Goal: Check status: Check status

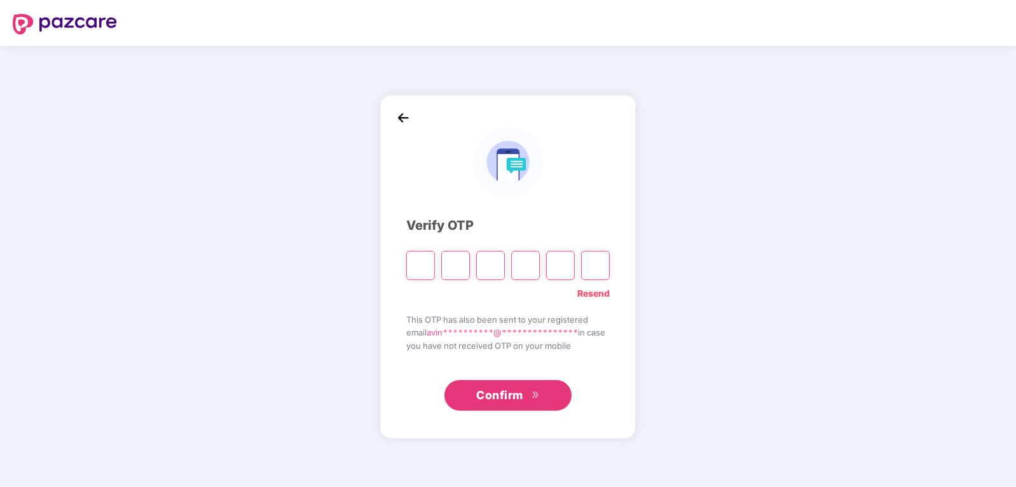
paste input "*"
type input "*"
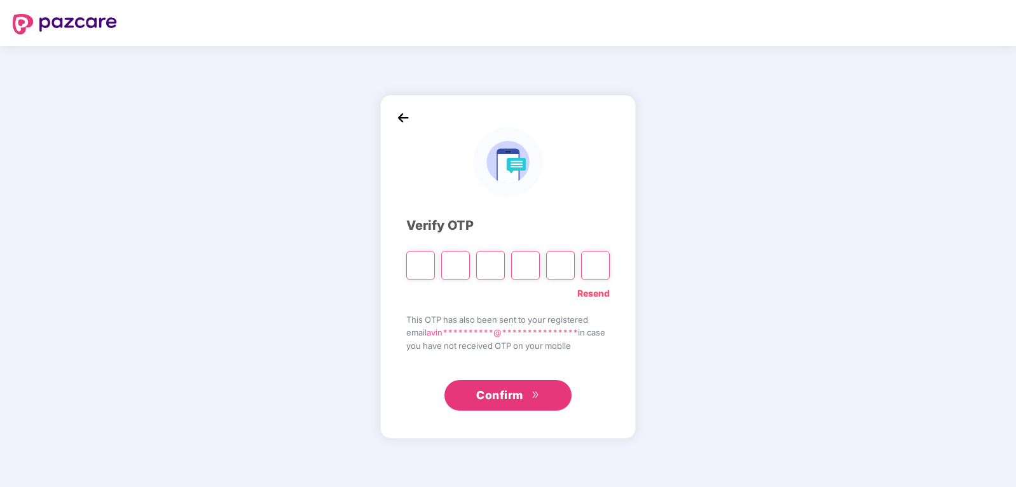
type input "*"
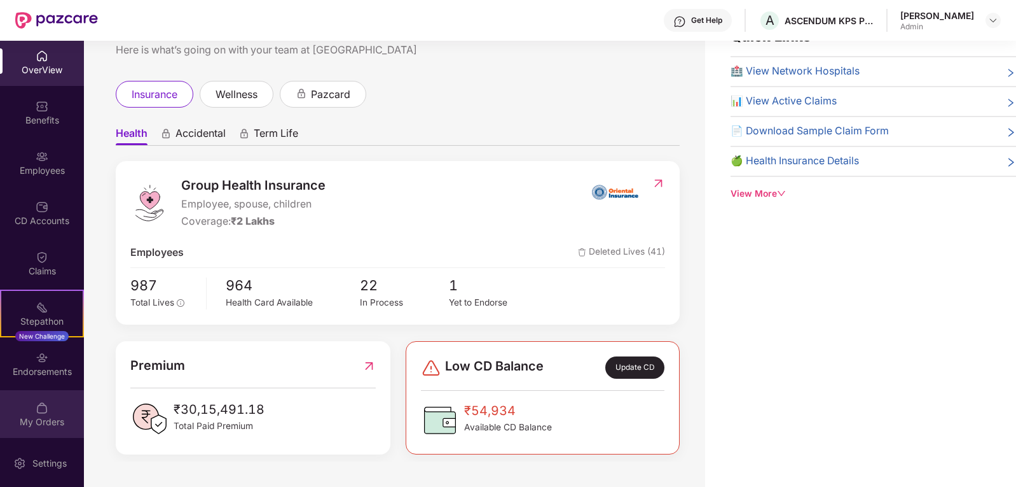
scroll to position [4, 0]
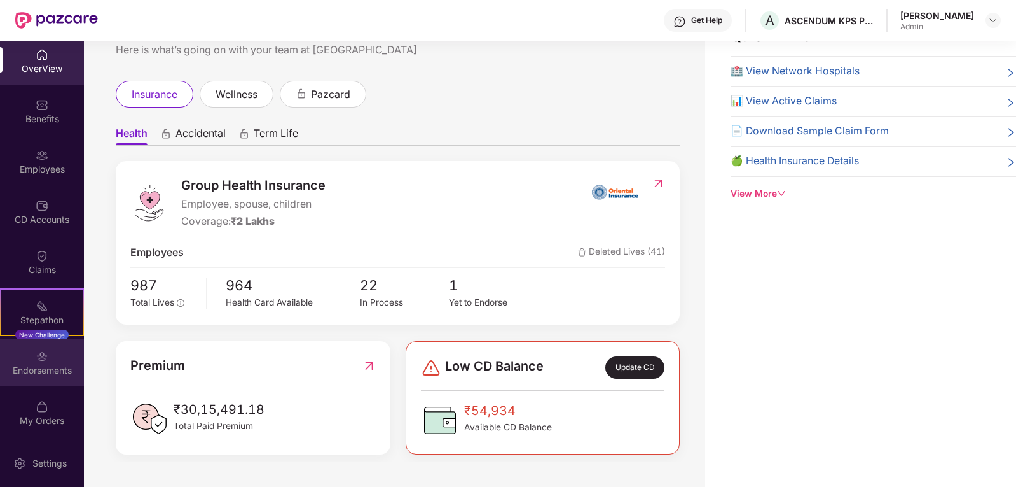
click at [35, 368] on div "Endorsements" at bounding box center [42, 370] width 84 height 13
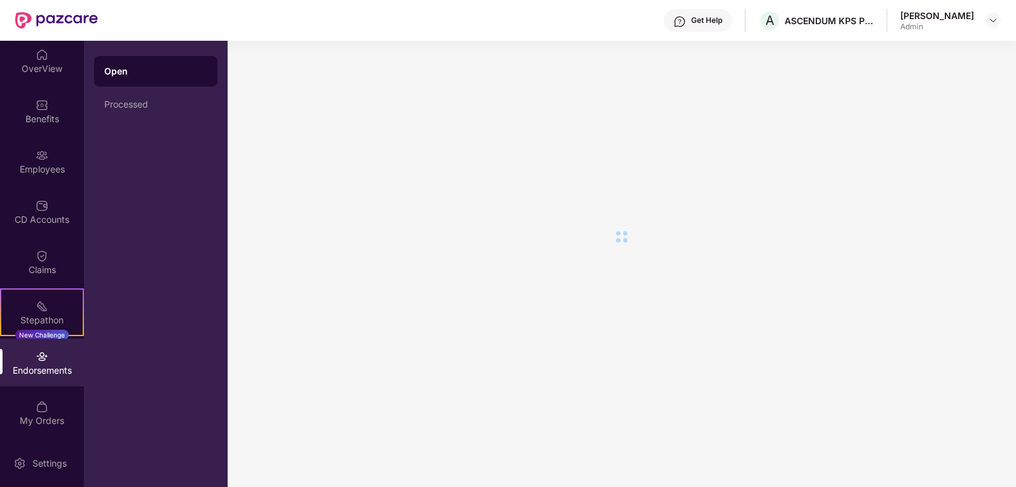
scroll to position [0, 0]
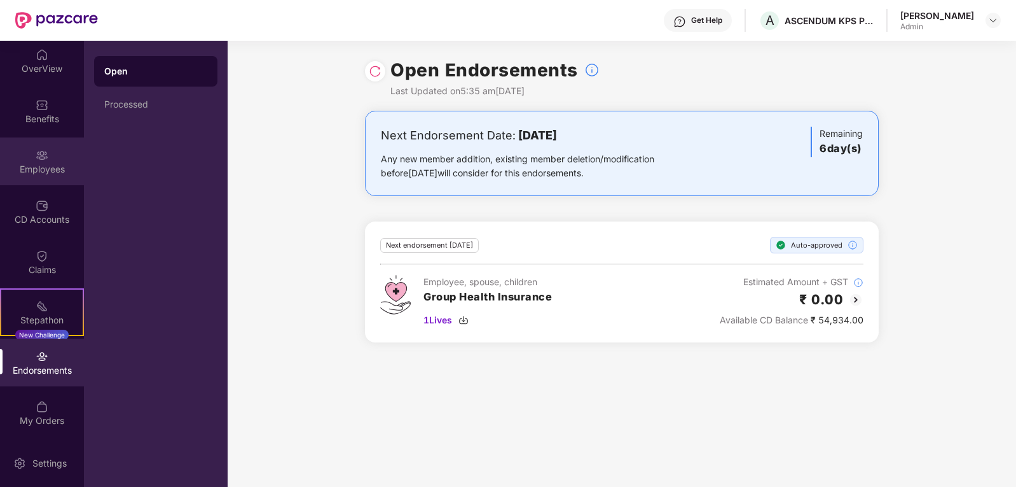
click at [39, 156] on img at bounding box center [42, 155] width 13 height 13
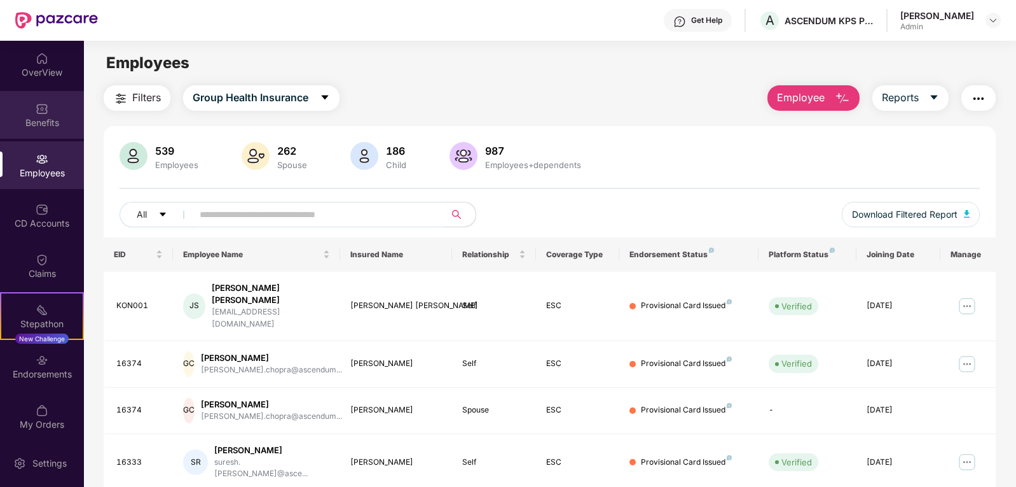
click at [36, 116] on div "Benefits" at bounding box center [42, 122] width 84 height 13
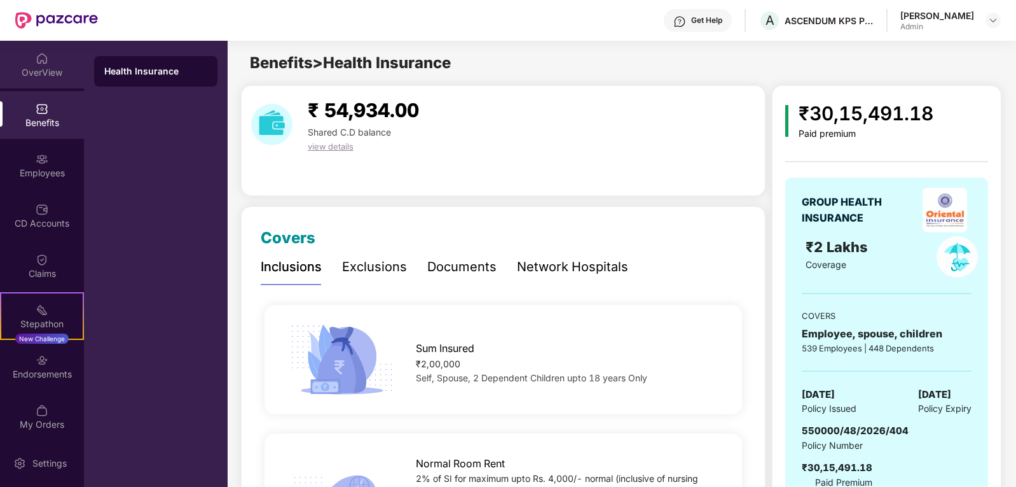
click at [39, 67] on div "OverView" at bounding box center [42, 72] width 84 height 13
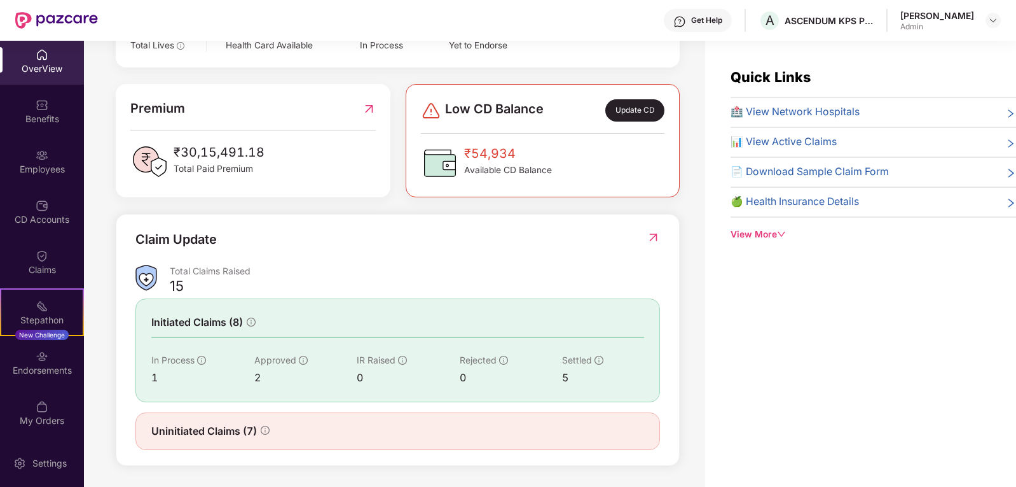
scroll to position [300, 0]
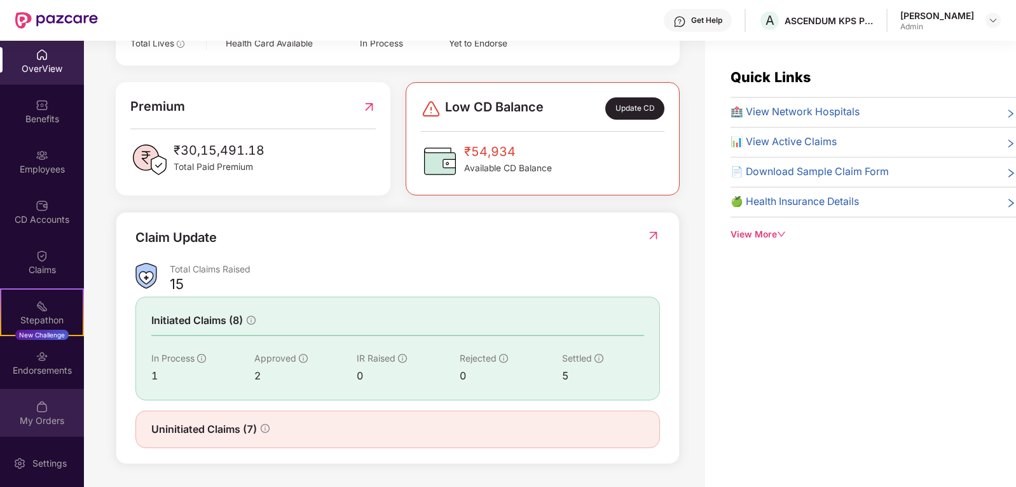
click at [54, 414] on div "My Orders" at bounding box center [42, 420] width 84 height 13
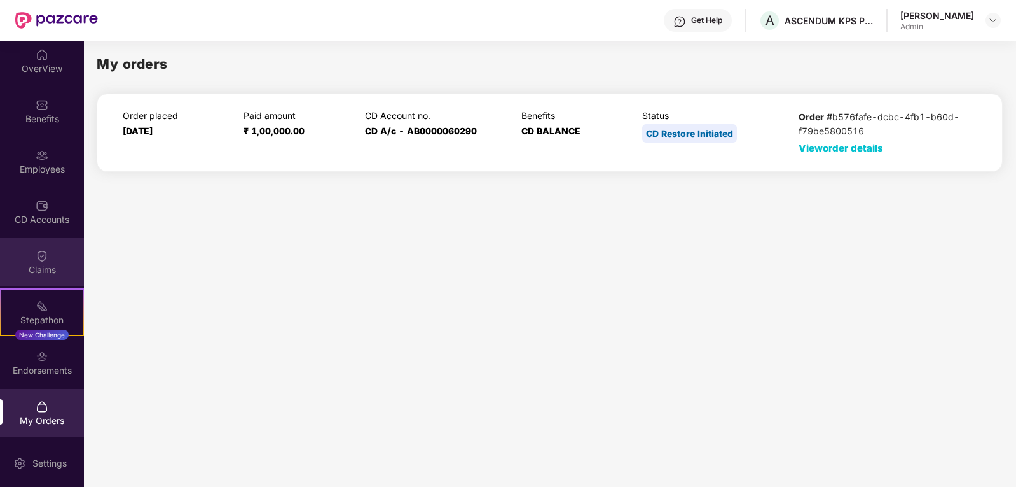
click at [46, 263] on div "Claims" at bounding box center [42, 269] width 84 height 13
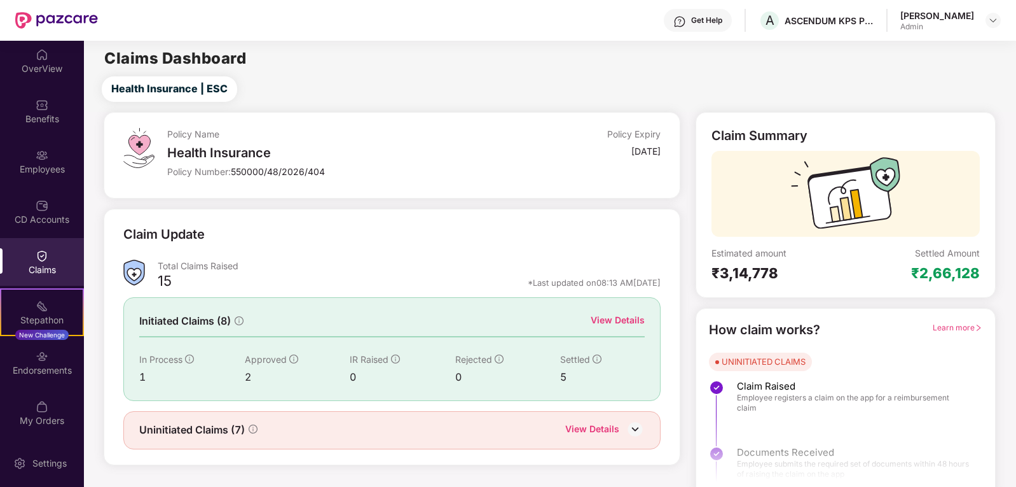
click at [603, 317] on div "View Details" at bounding box center [618, 320] width 54 height 14
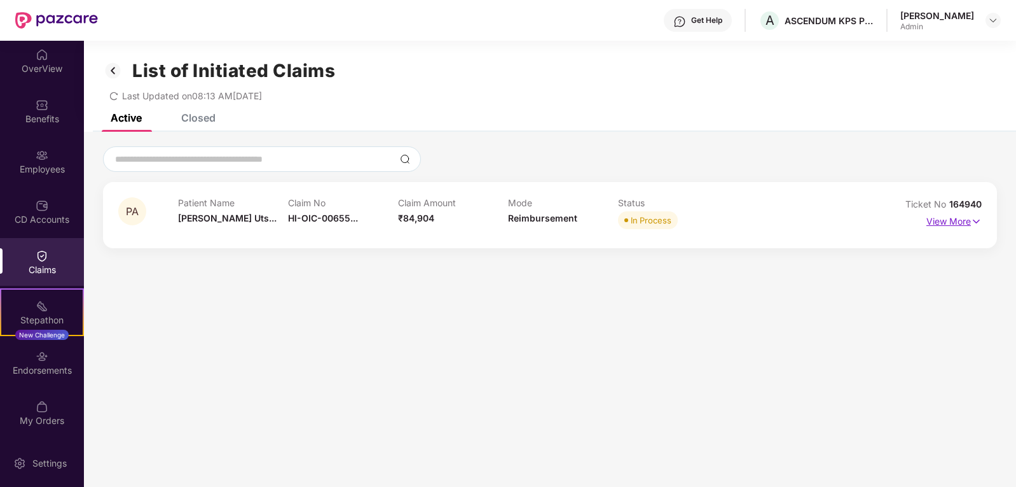
click at [952, 218] on p "View More" at bounding box center [954, 219] width 55 height 17
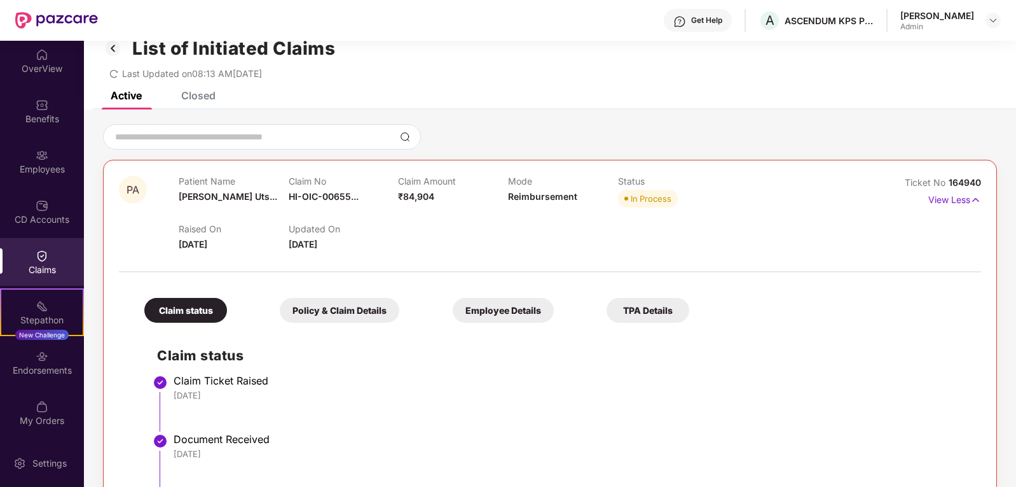
scroll to position [0, 0]
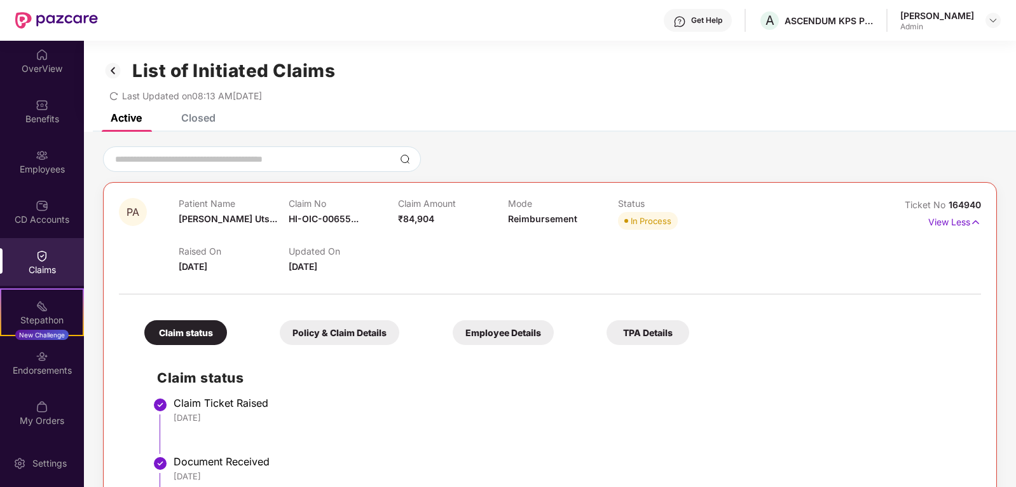
click at [207, 113] on div "List of Initiated Claims Last Updated on 08:13 AM[DATE]" at bounding box center [550, 77] width 932 height 73
click at [197, 117] on div "Closed" at bounding box center [198, 117] width 34 height 13
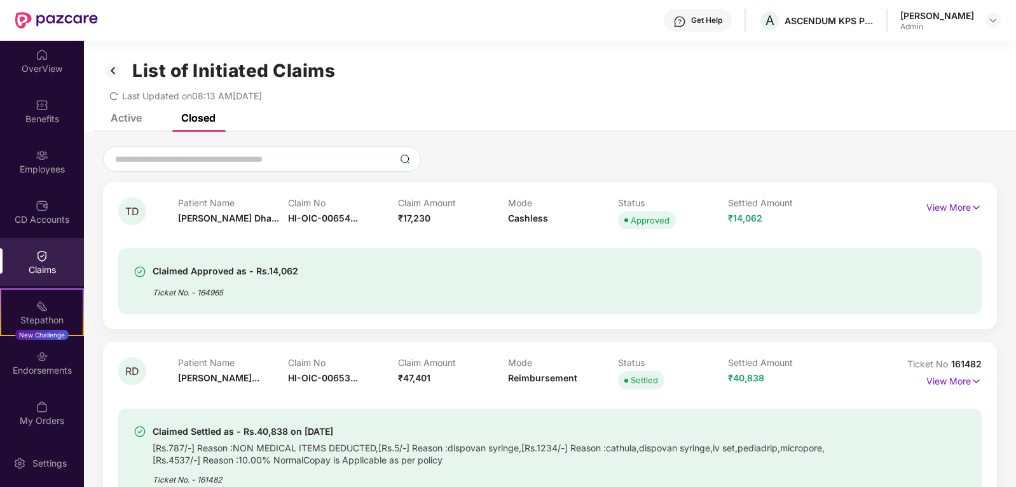
click at [129, 120] on div "Active" at bounding box center [126, 117] width 31 height 13
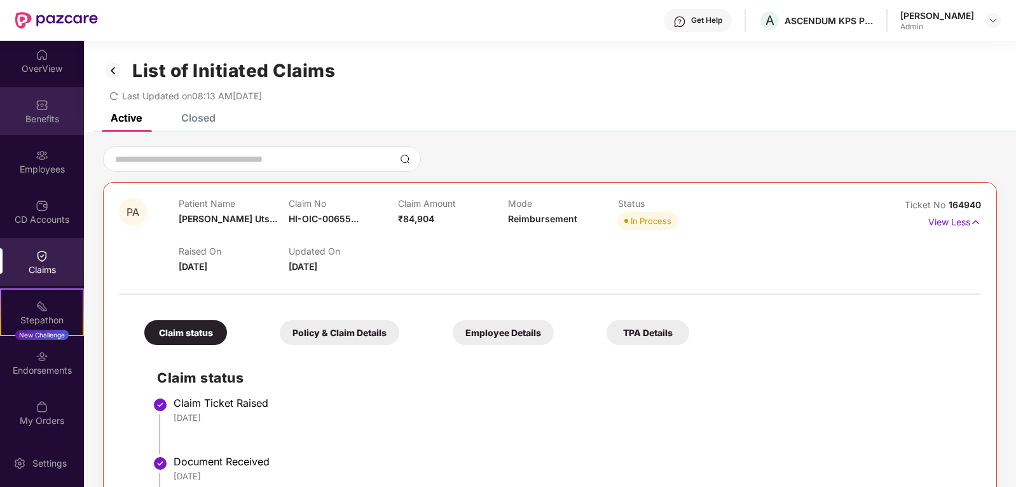
click at [32, 113] on div "Benefits" at bounding box center [42, 119] width 84 height 13
